Goal: Transaction & Acquisition: Purchase product/service

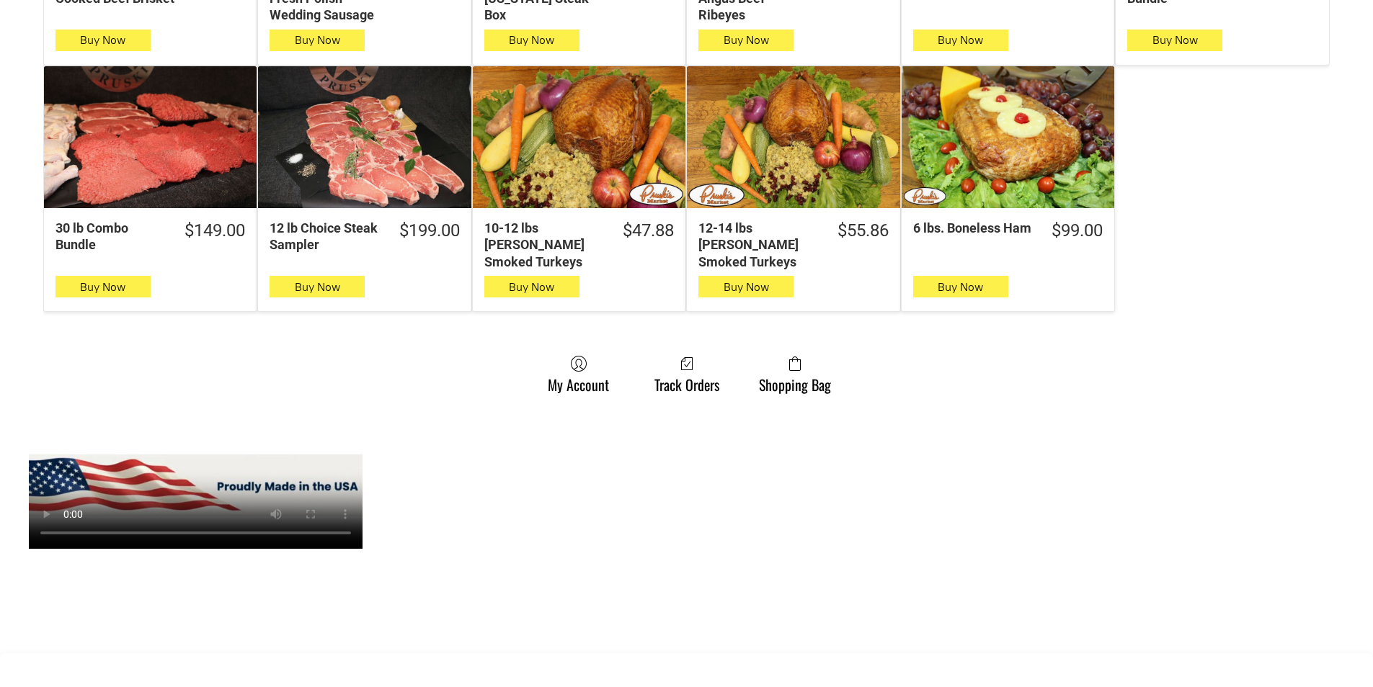
scroll to position [937, 0]
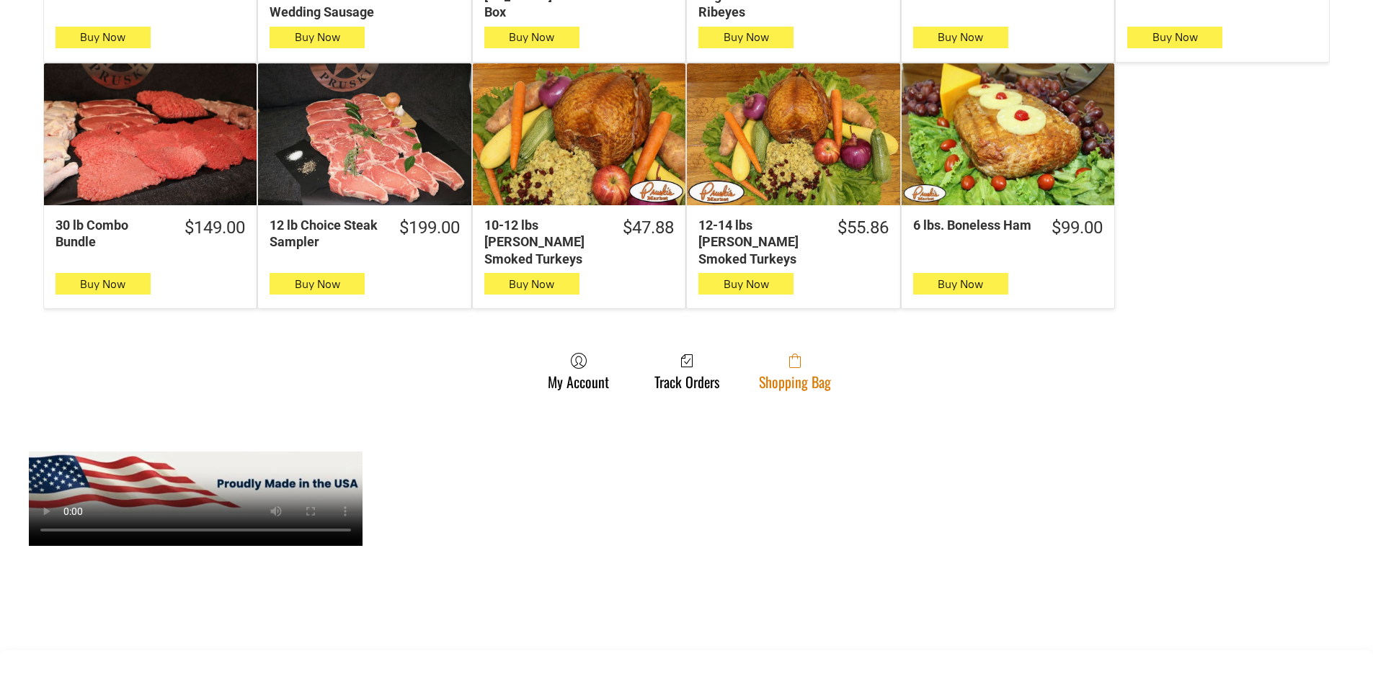
click at [767, 368] on link "Shopping Bag" at bounding box center [795, 371] width 86 height 38
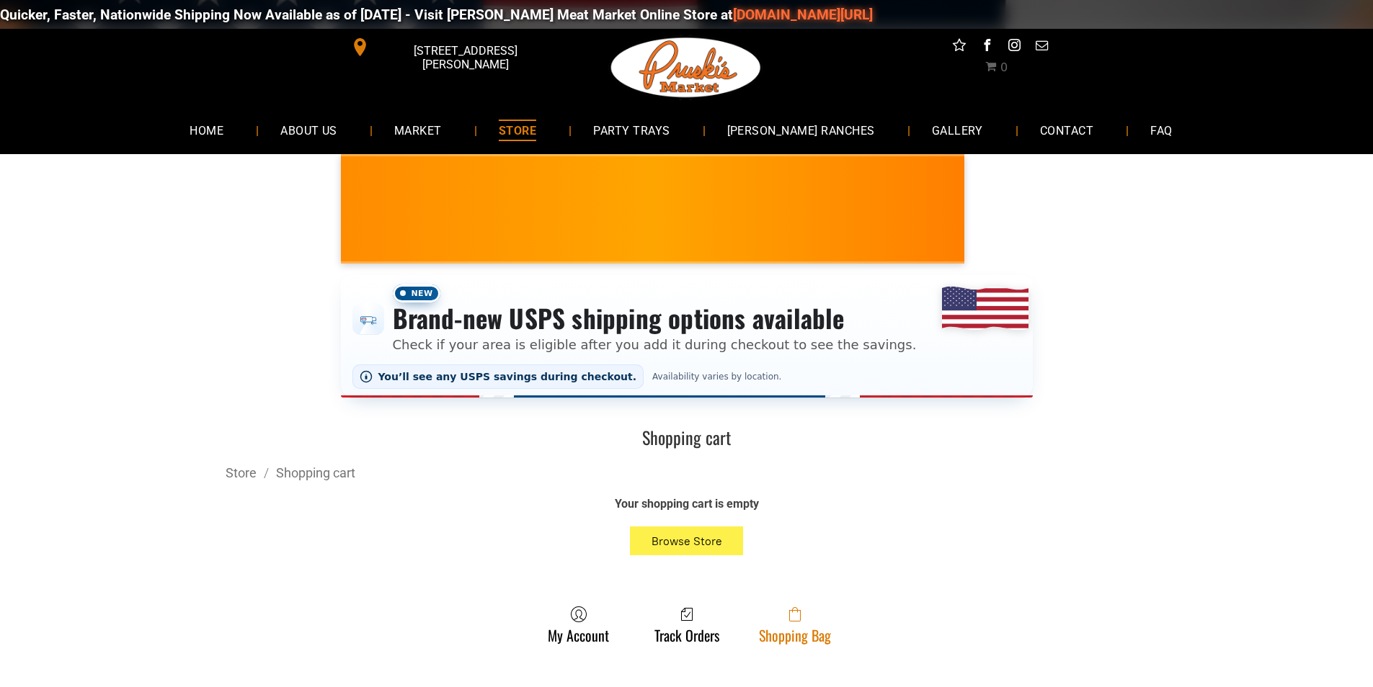
click at [765, 633] on link "Shopping Bag" at bounding box center [795, 625] width 86 height 38
click at [781, 616] on span at bounding box center [795, 614] width 72 height 17
click at [829, 623] on span at bounding box center [795, 614] width 72 height 17
